Goal: Transaction & Acquisition: Purchase product/service

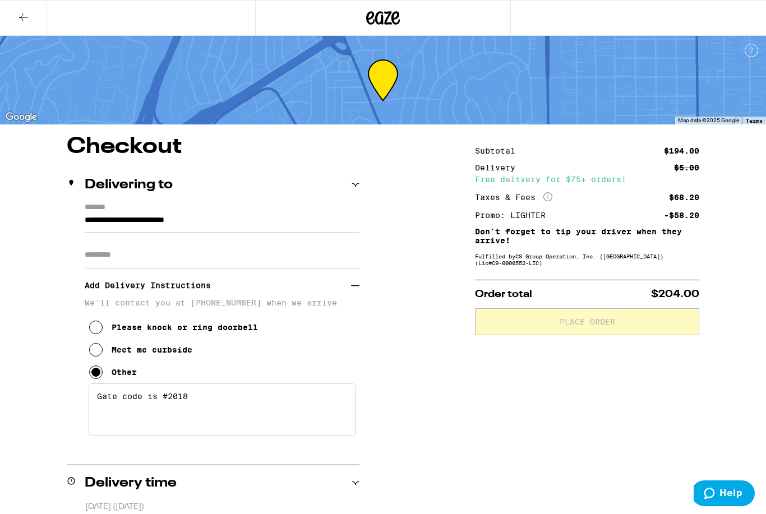
type textarea "Gate code is #2018"
click at [21, 13] on icon at bounding box center [23, 17] width 13 height 13
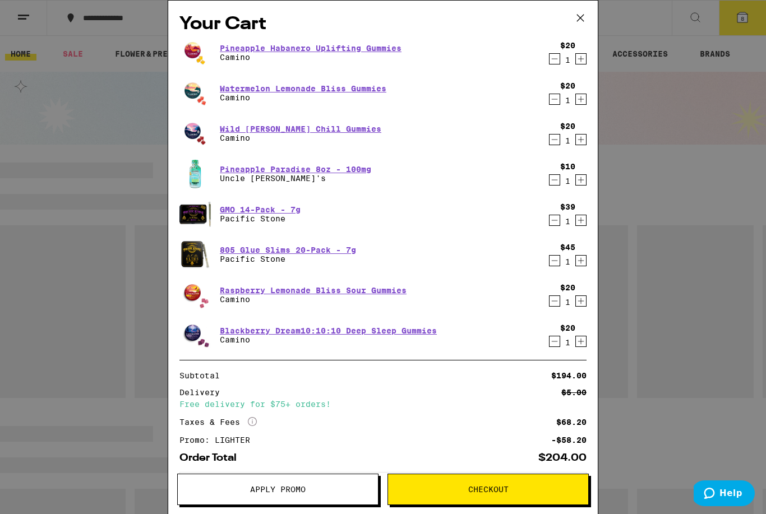
click at [586, 18] on icon at bounding box center [580, 18] width 17 height 17
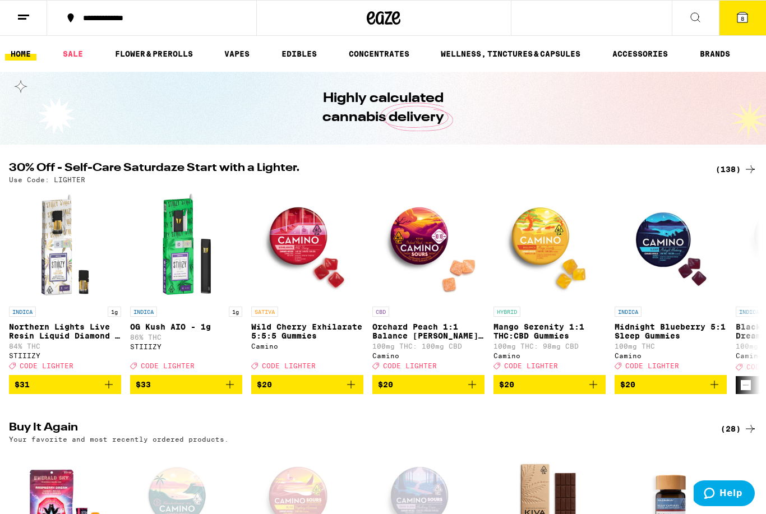
click at [747, 20] on icon at bounding box center [742, 17] width 10 height 10
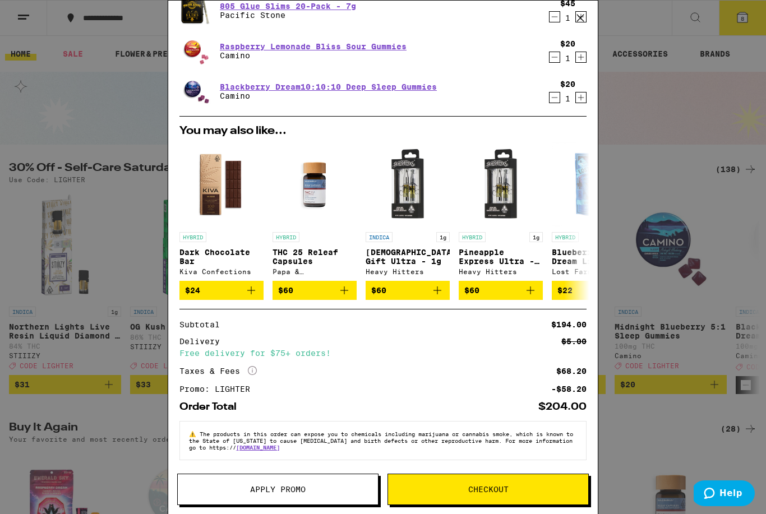
scroll to position [256, 0]
click at [549, 490] on span "Checkout" at bounding box center [488, 490] width 200 height 8
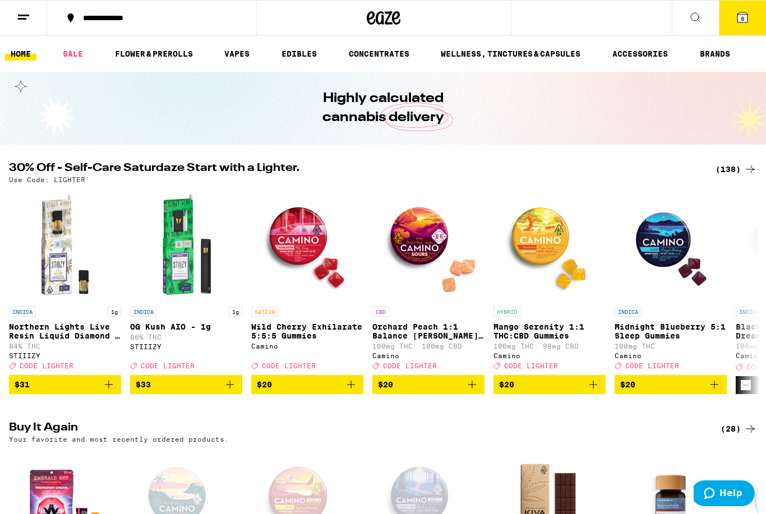
click at [749, 8] on button "8" at bounding box center [742, 18] width 47 height 35
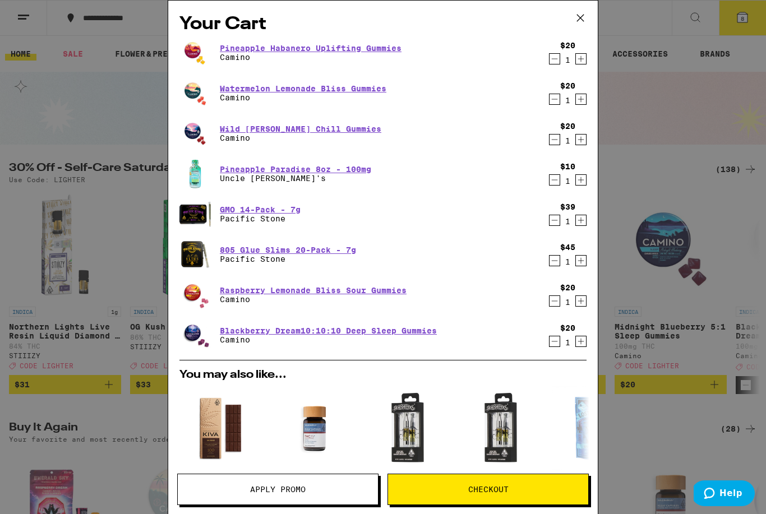
click at [536, 483] on button "Checkout" at bounding box center [487, 489] width 201 height 31
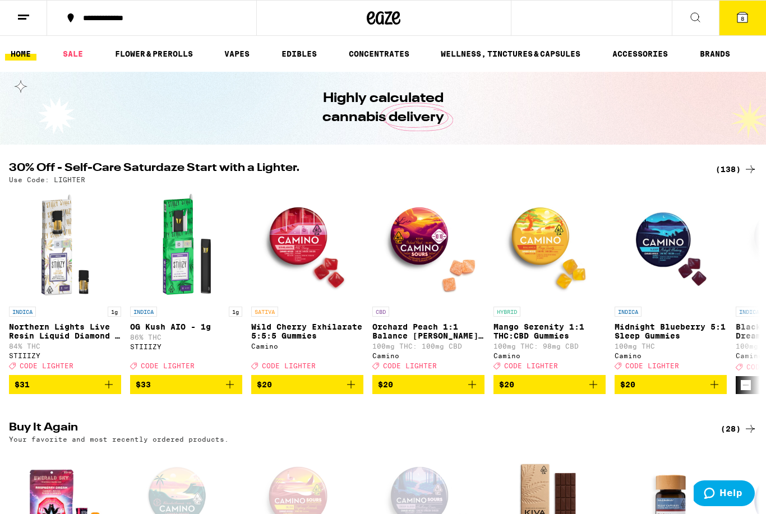
click at [744, 16] on span "8" at bounding box center [742, 18] width 3 height 7
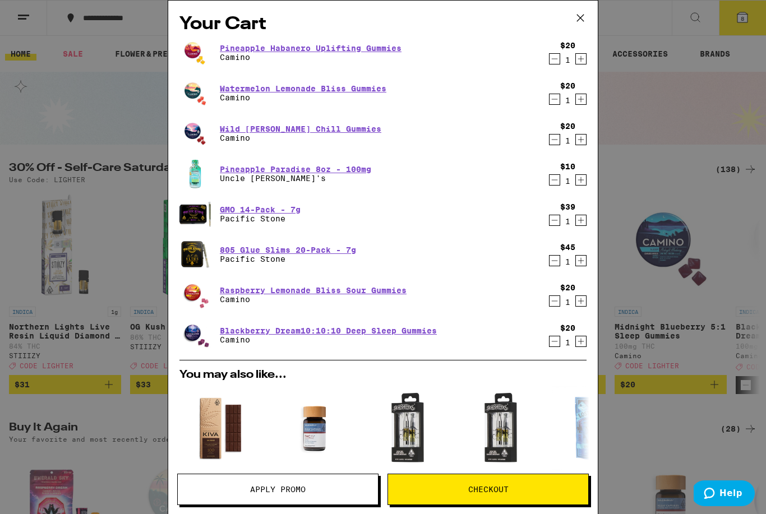
click at [557, 103] on icon "Decrement" at bounding box center [555, 99] width 10 height 13
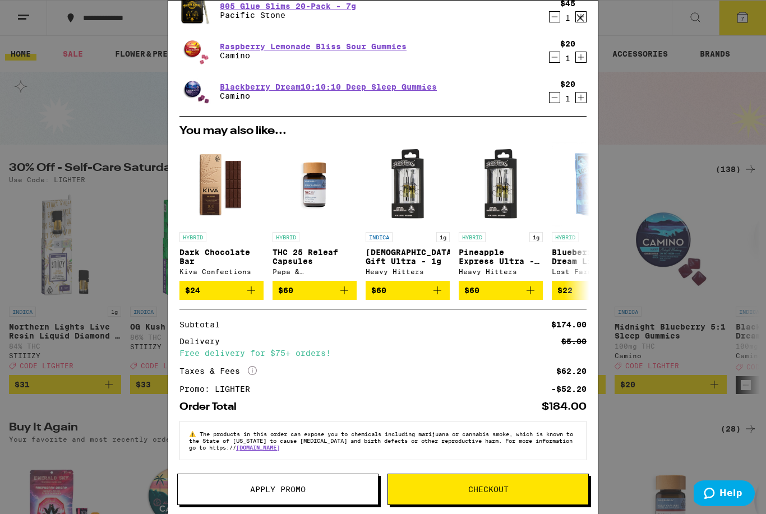
scroll to position [215, 0]
click at [539, 483] on button "Checkout" at bounding box center [487, 489] width 201 height 31
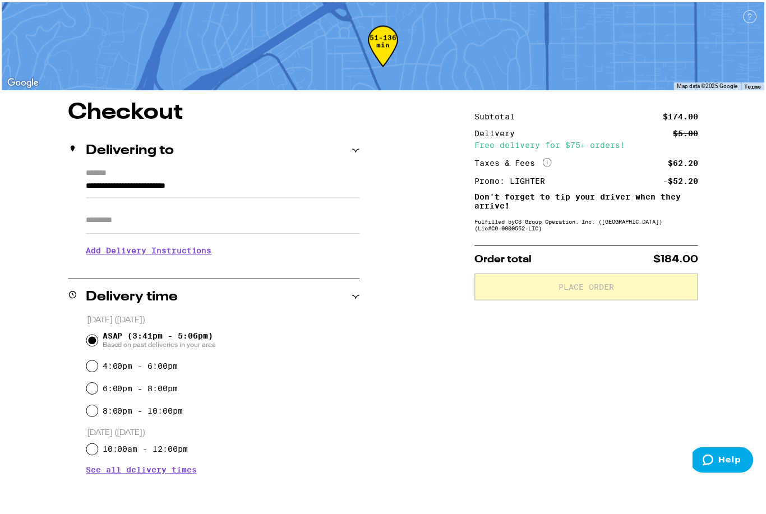
scroll to position [36, 0]
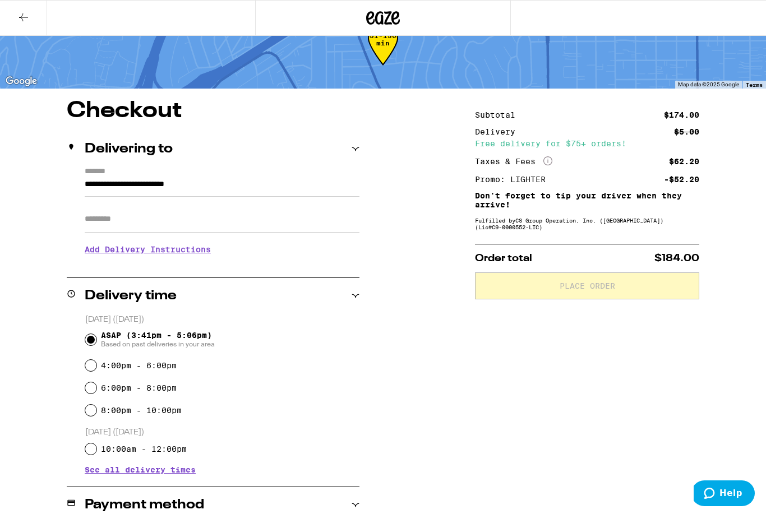
click at [108, 257] on h3 "Add Delivery Instructions" at bounding box center [222, 250] width 275 height 26
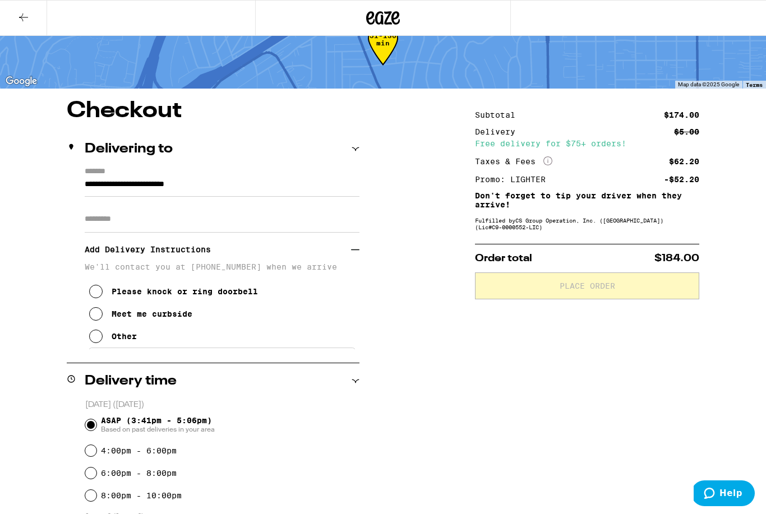
click at [91, 337] on icon at bounding box center [95, 336] width 13 height 13
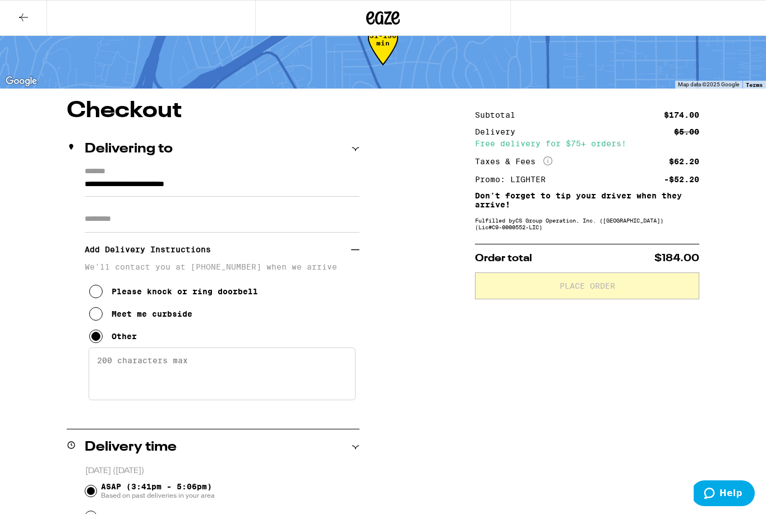
click at [104, 366] on textarea "Enter any other delivery instructions you want driver to know" at bounding box center [222, 374] width 267 height 53
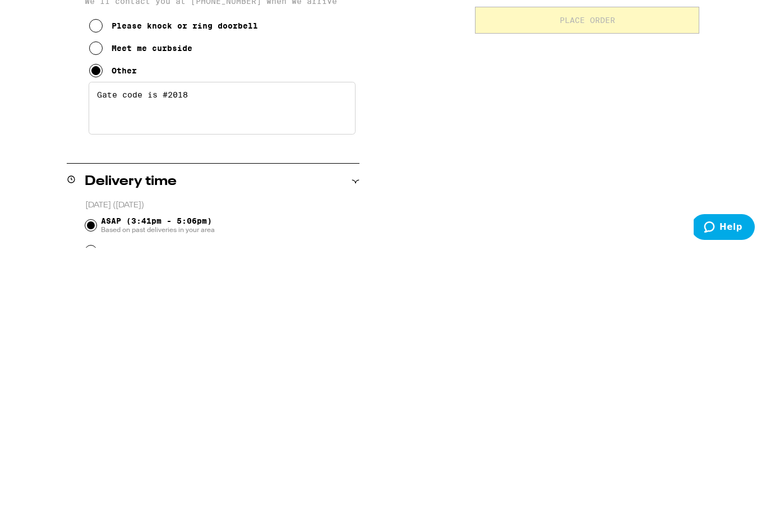
scroll to position [302, 0]
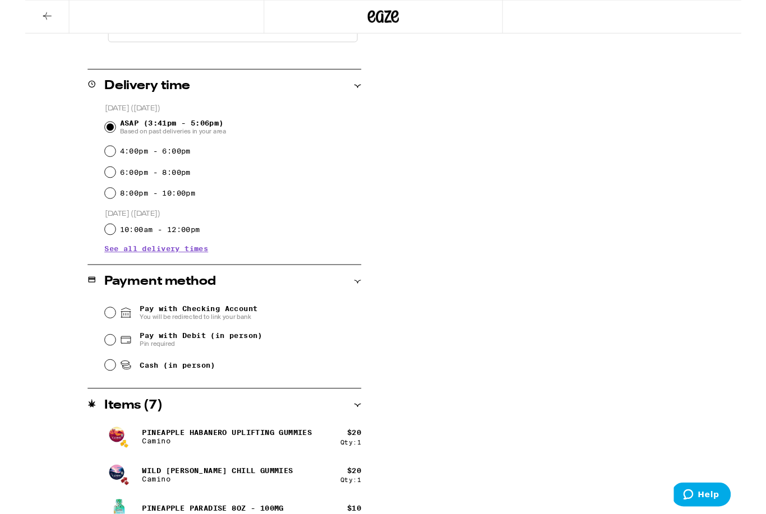
type textarea "Gate code is #2018"
click at [92, 393] on input "Cash (in person)" at bounding box center [90, 390] width 11 height 11
radio input "true"
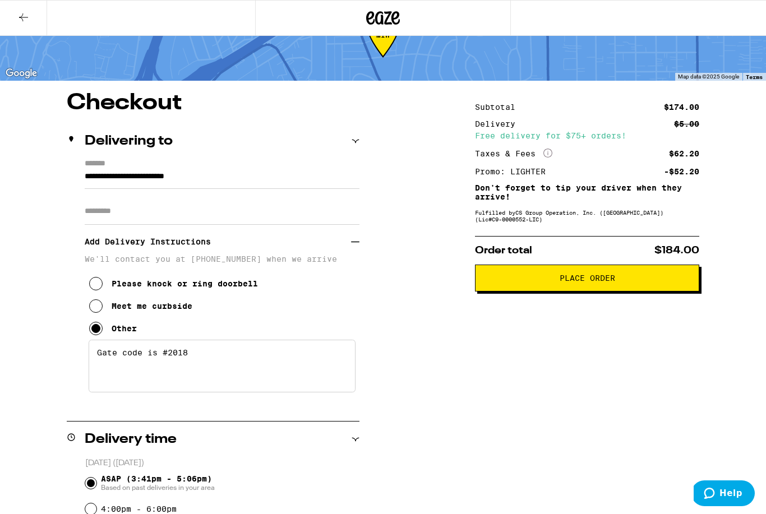
scroll to position [0, 0]
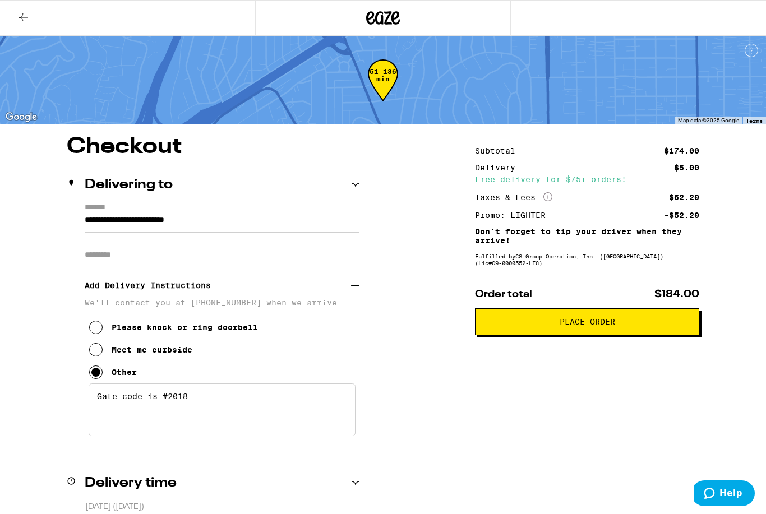
click at [663, 326] on span "Place Order" at bounding box center [587, 322] width 205 height 8
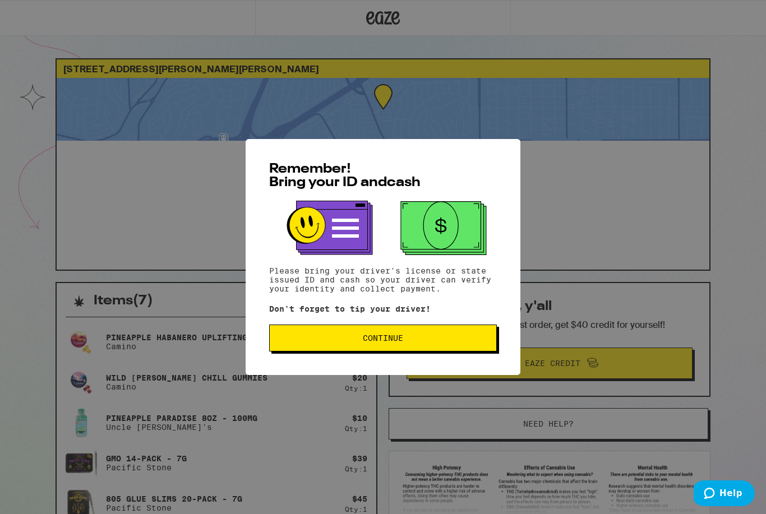
click at [456, 342] on span "Continue" at bounding box center [383, 338] width 209 height 8
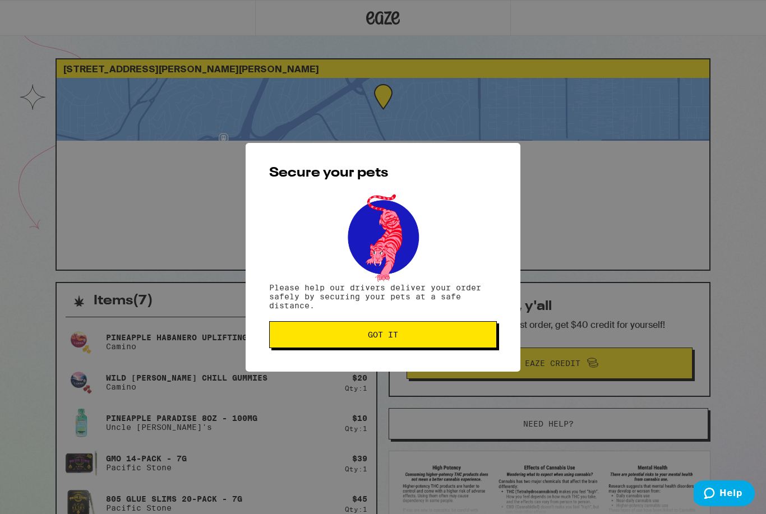
click at [459, 339] on span "Got it" at bounding box center [383, 335] width 209 height 8
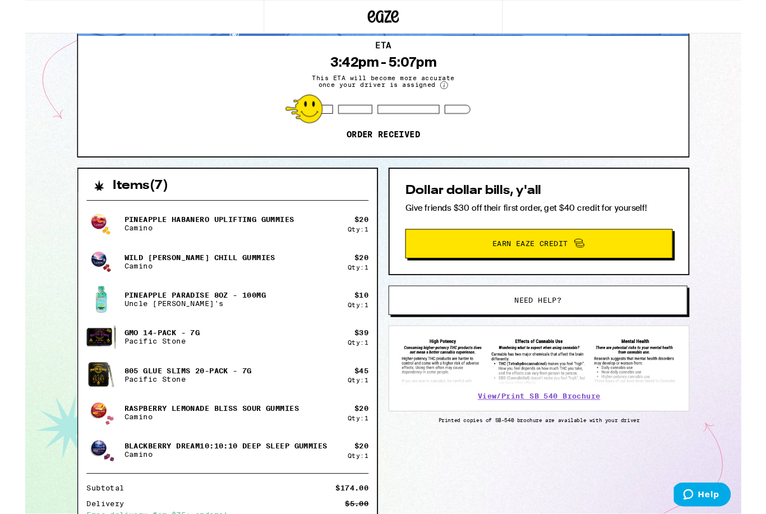
scroll to position [103, 0]
